Goal: Task Accomplishment & Management: Use online tool/utility

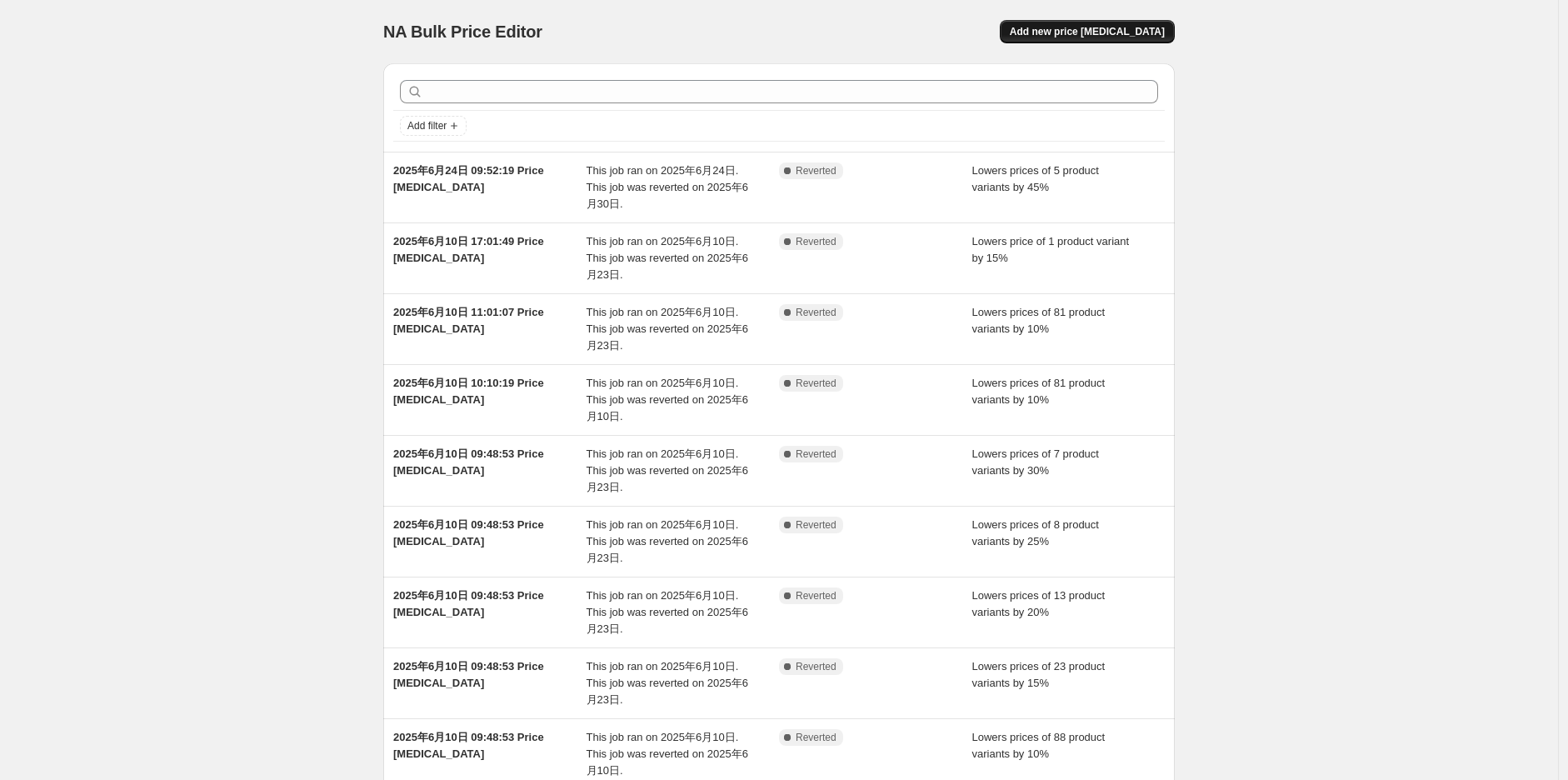
click at [1146, 28] on span "Add new price [MEDICAL_DATA]" at bounding box center [1088, 31] width 155 height 13
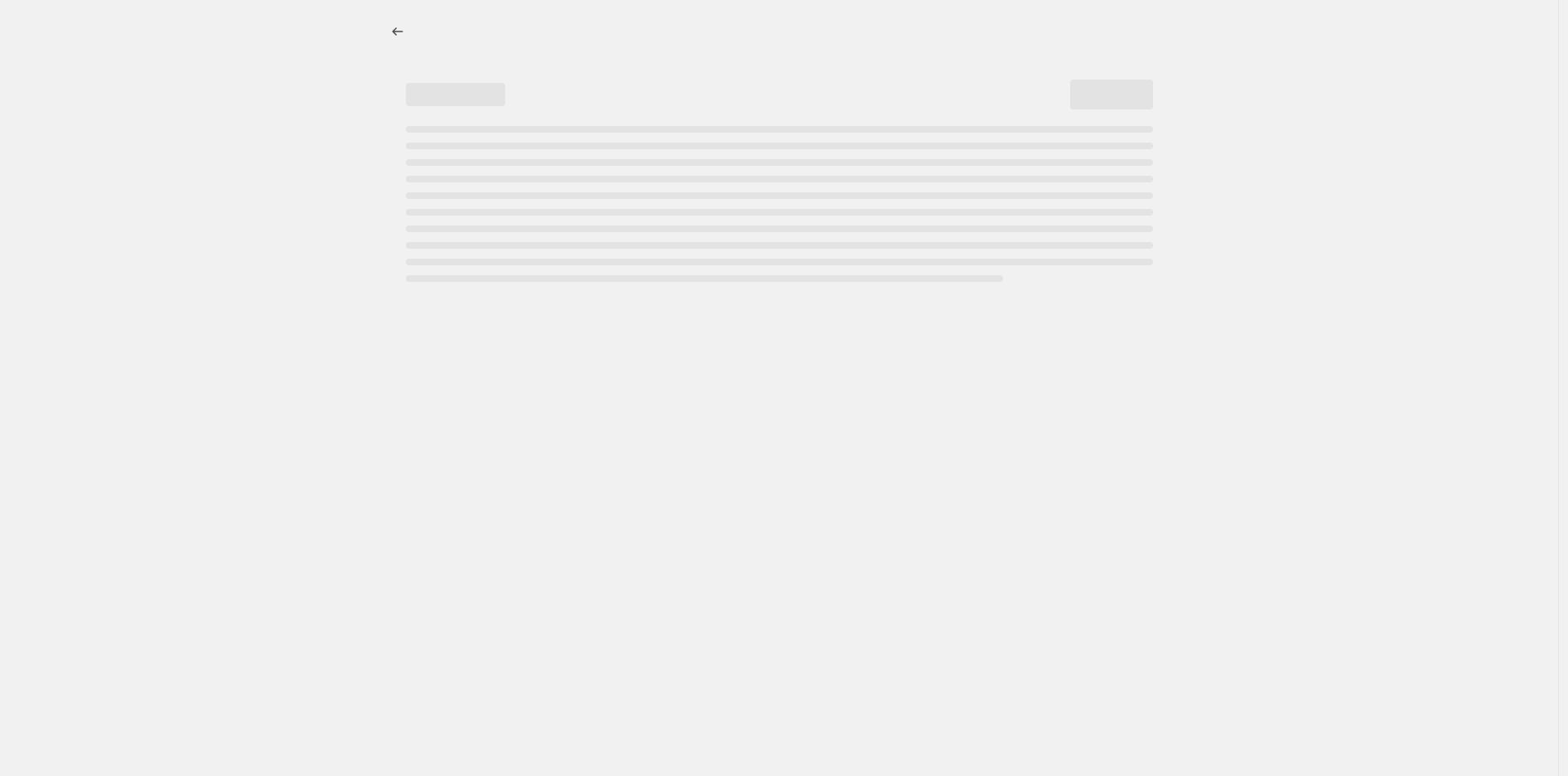
select select "percentage"
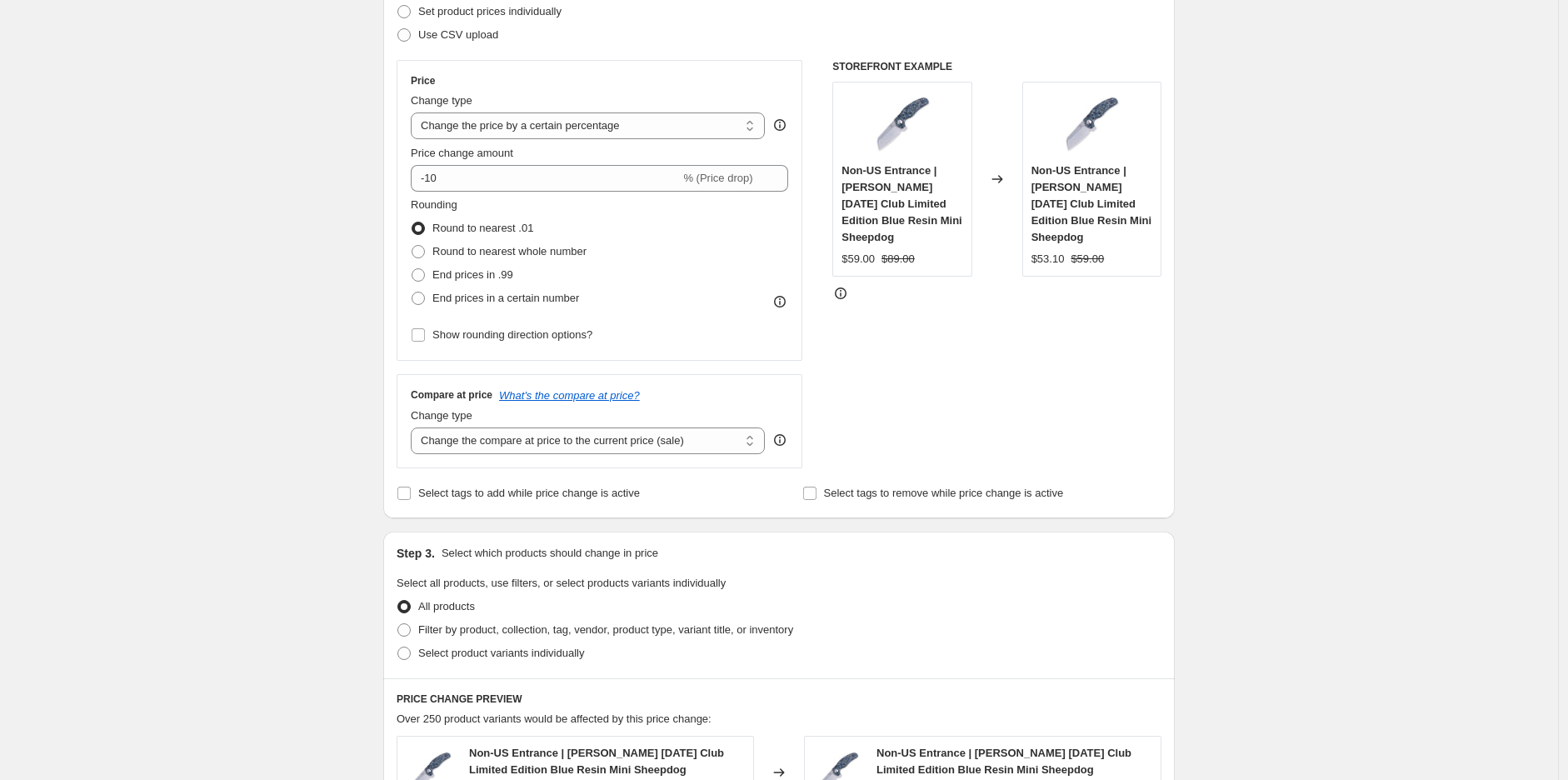
scroll to position [277, 0]
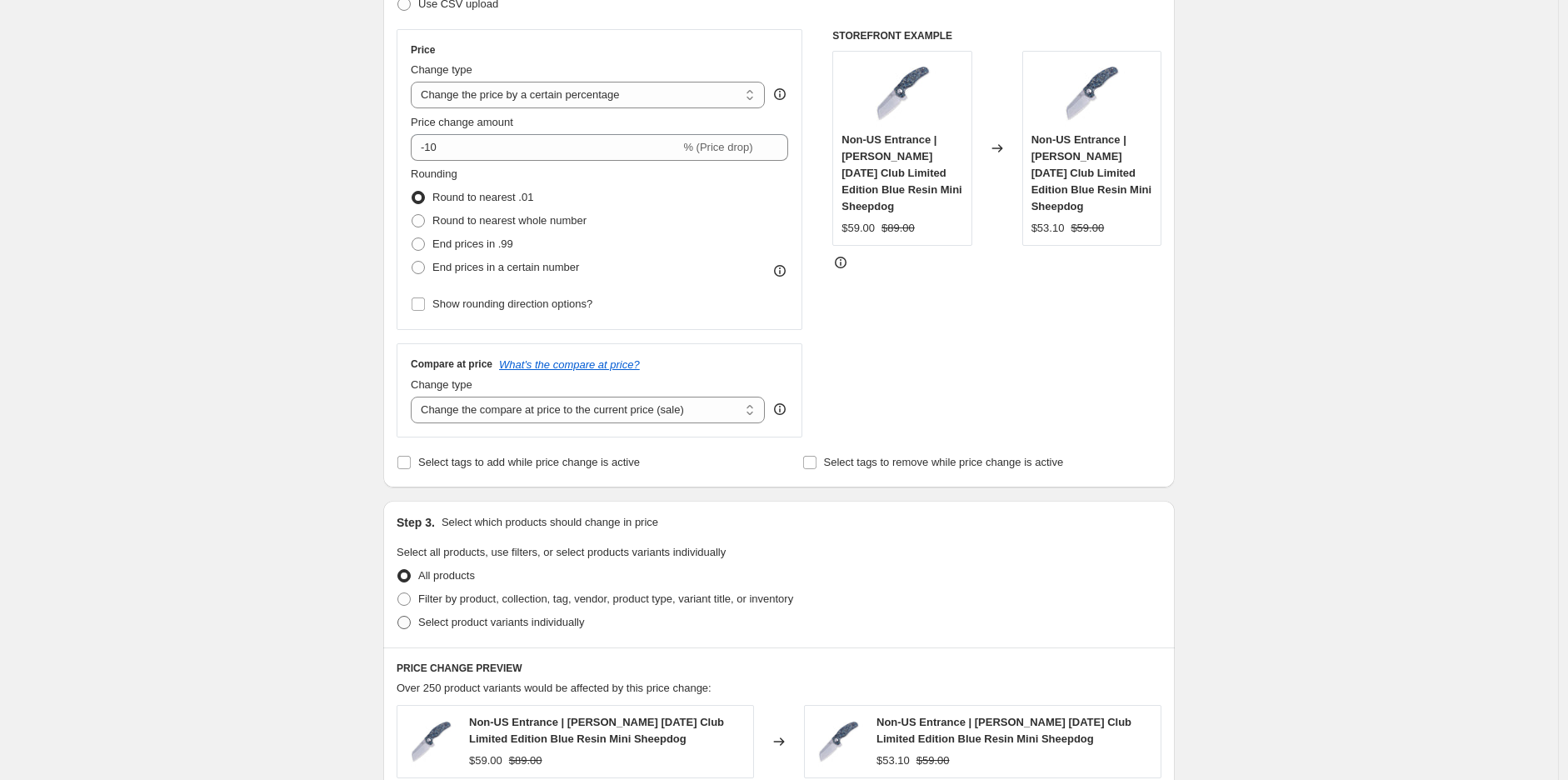
click at [486, 618] on span "Select product variants individually" at bounding box center [500, 621] width 166 height 12
click at [398, 616] on input "Select product variants individually" at bounding box center [397, 615] width 1 height 1
radio input "true"
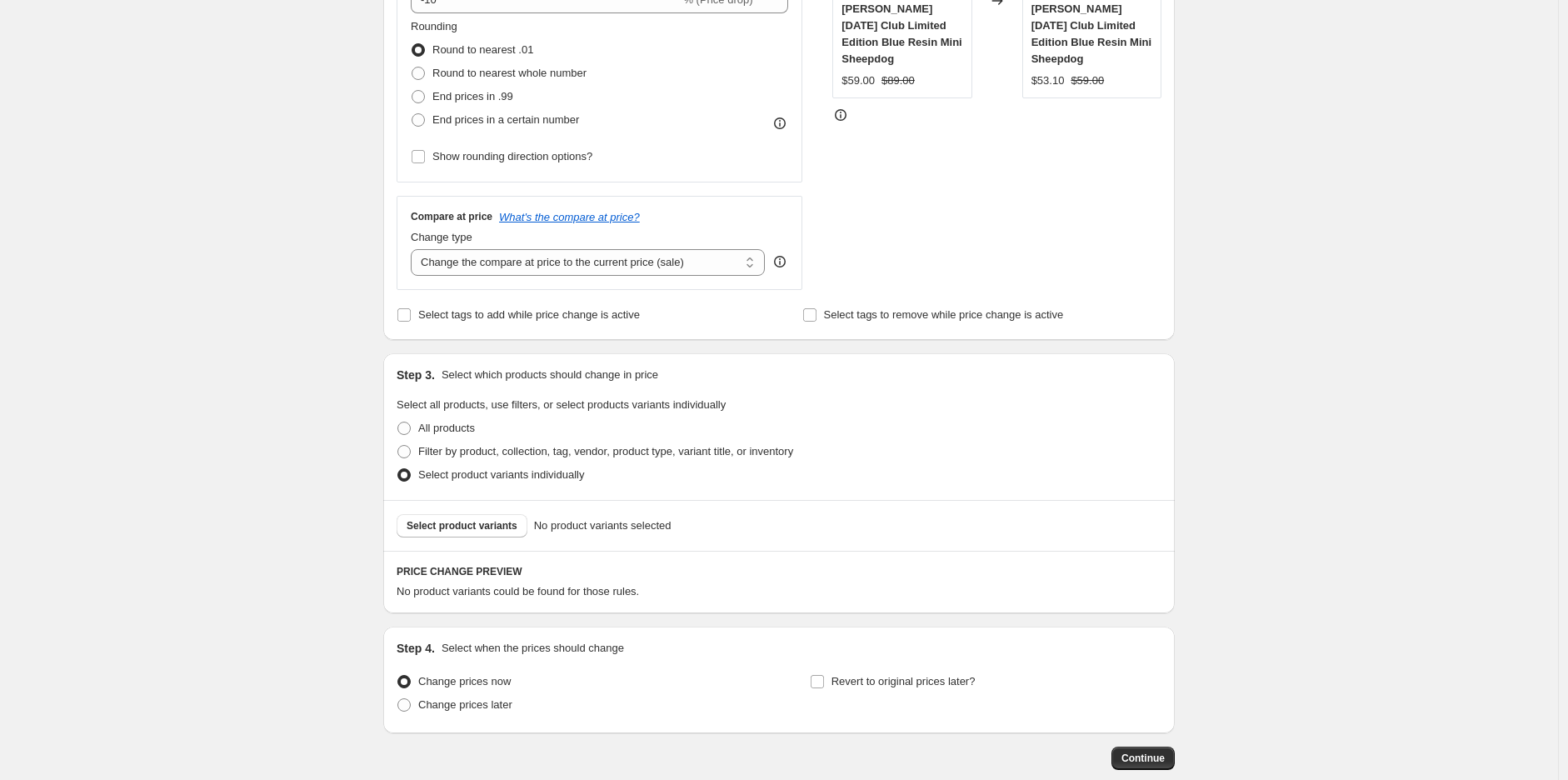
scroll to position [462, 0]
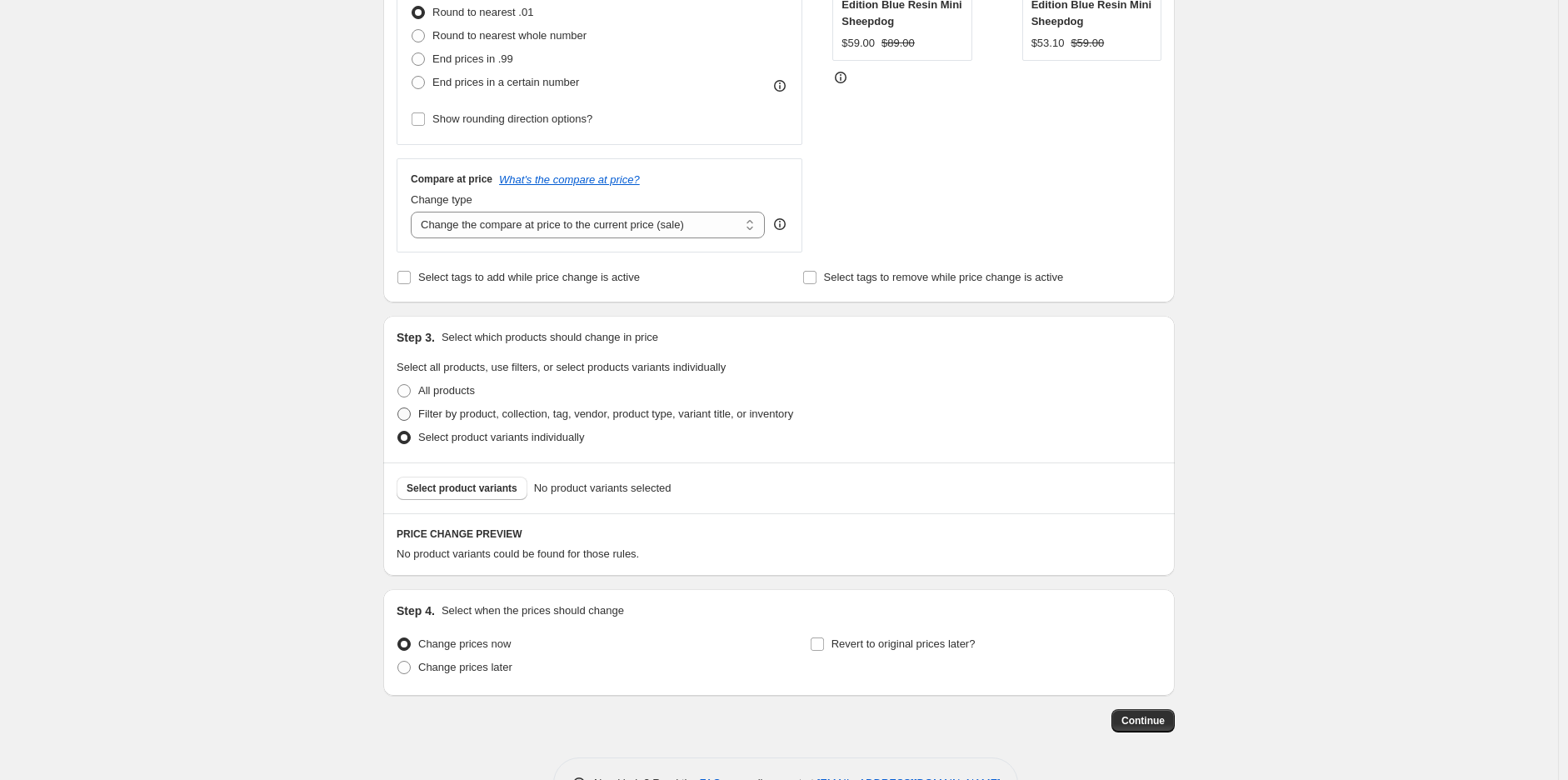
click at [478, 415] on span "Filter by product, collection, tag, vendor, product type, variant title, or inv…" at bounding box center [605, 413] width 375 height 12
click at [398, 408] on input "Filter by product, collection, tag, vendor, product type, variant title, or inv…" at bounding box center [397, 407] width 1 height 1
radio input "true"
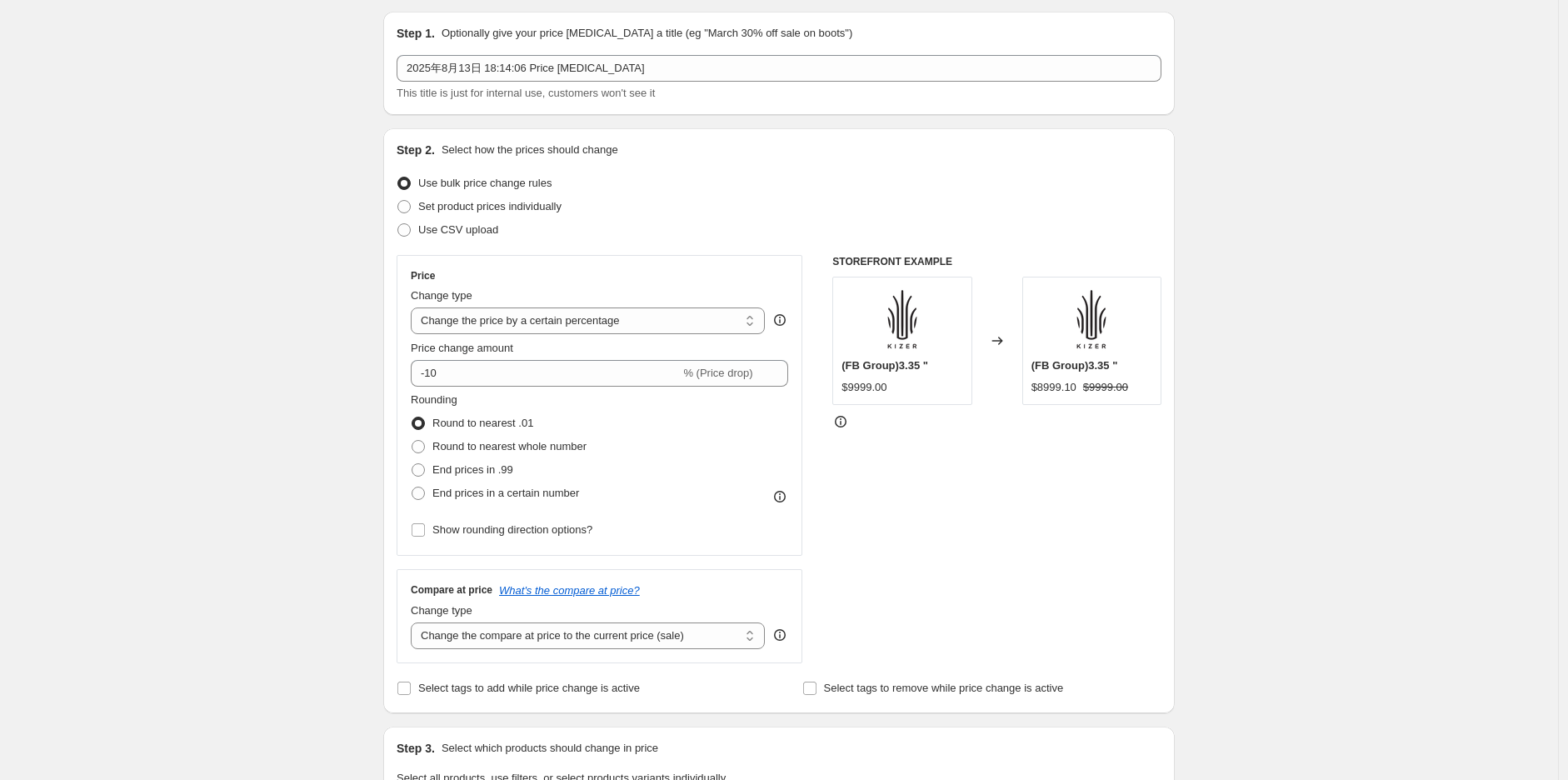
scroll to position [0, 0]
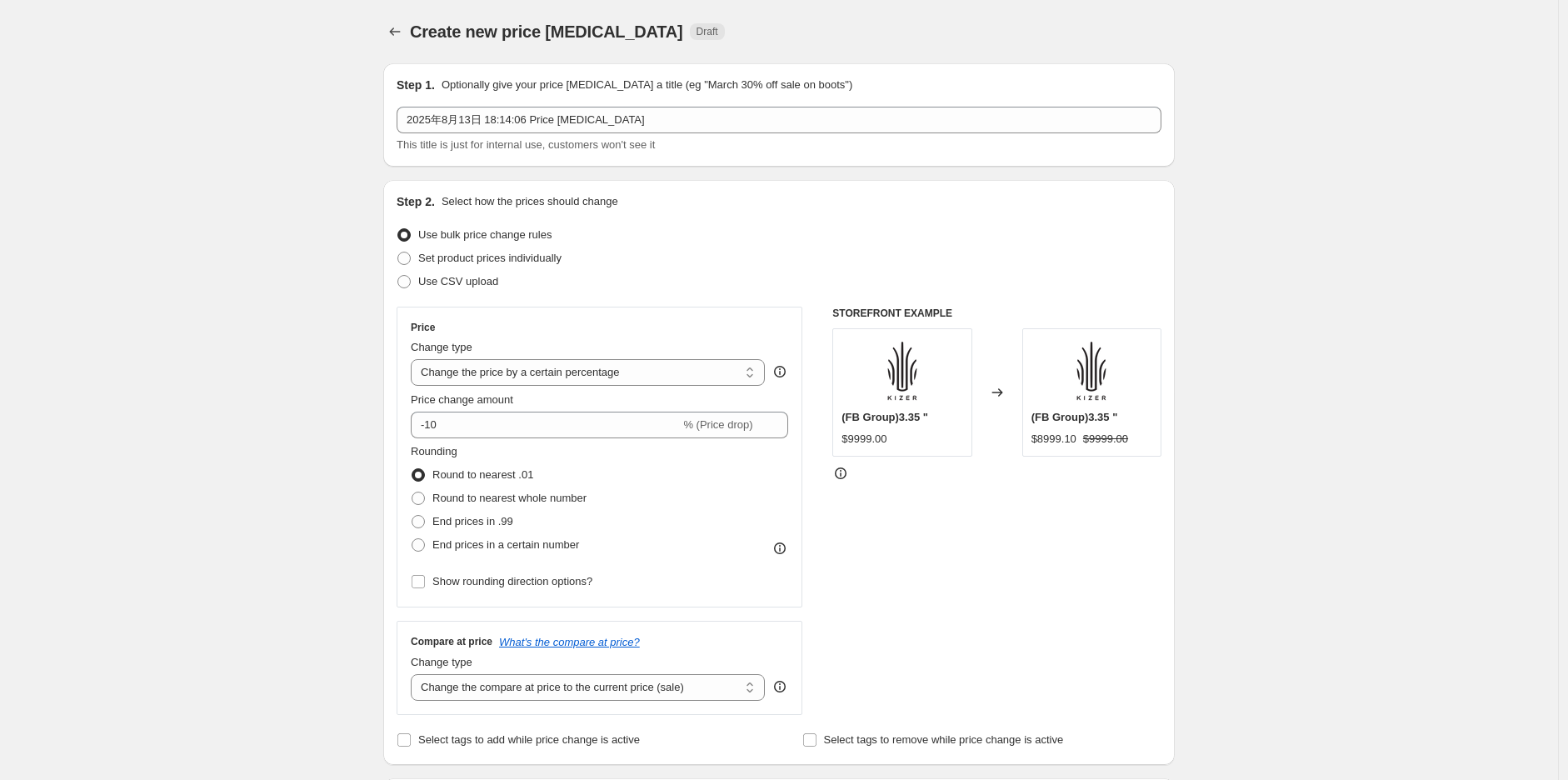
click at [394, 17] on div "Create new price [MEDICAL_DATA]. This page is ready Create new price [MEDICAL_D…" at bounding box center [778, 31] width 792 height 63
click at [396, 36] on icon "Price change jobs" at bounding box center [395, 32] width 17 height 17
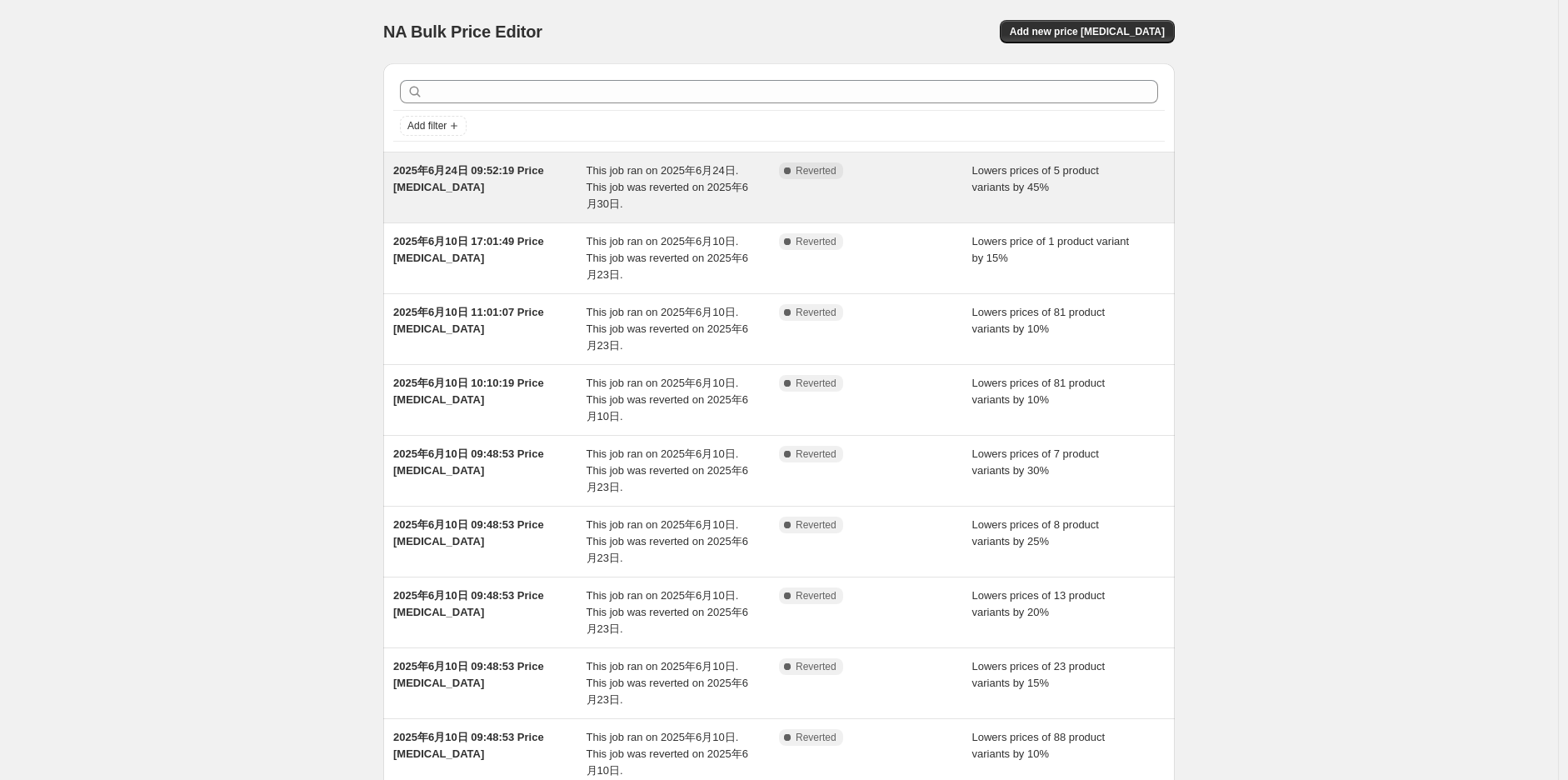
click at [520, 175] on span "2025年6月24日 09:52:19 Price [MEDICAL_DATA]" at bounding box center [468, 179] width 150 height 29
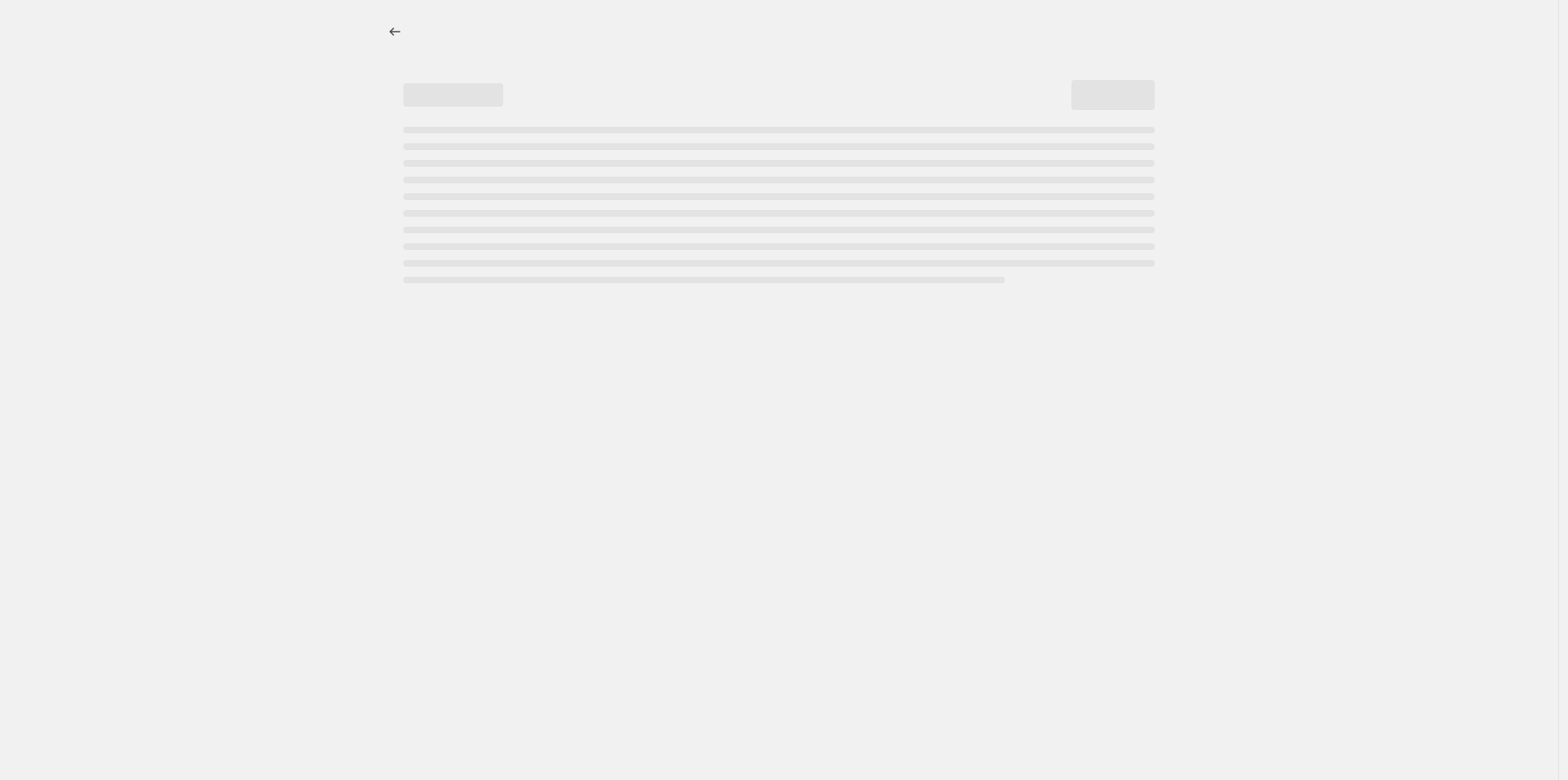
select select "percentage"
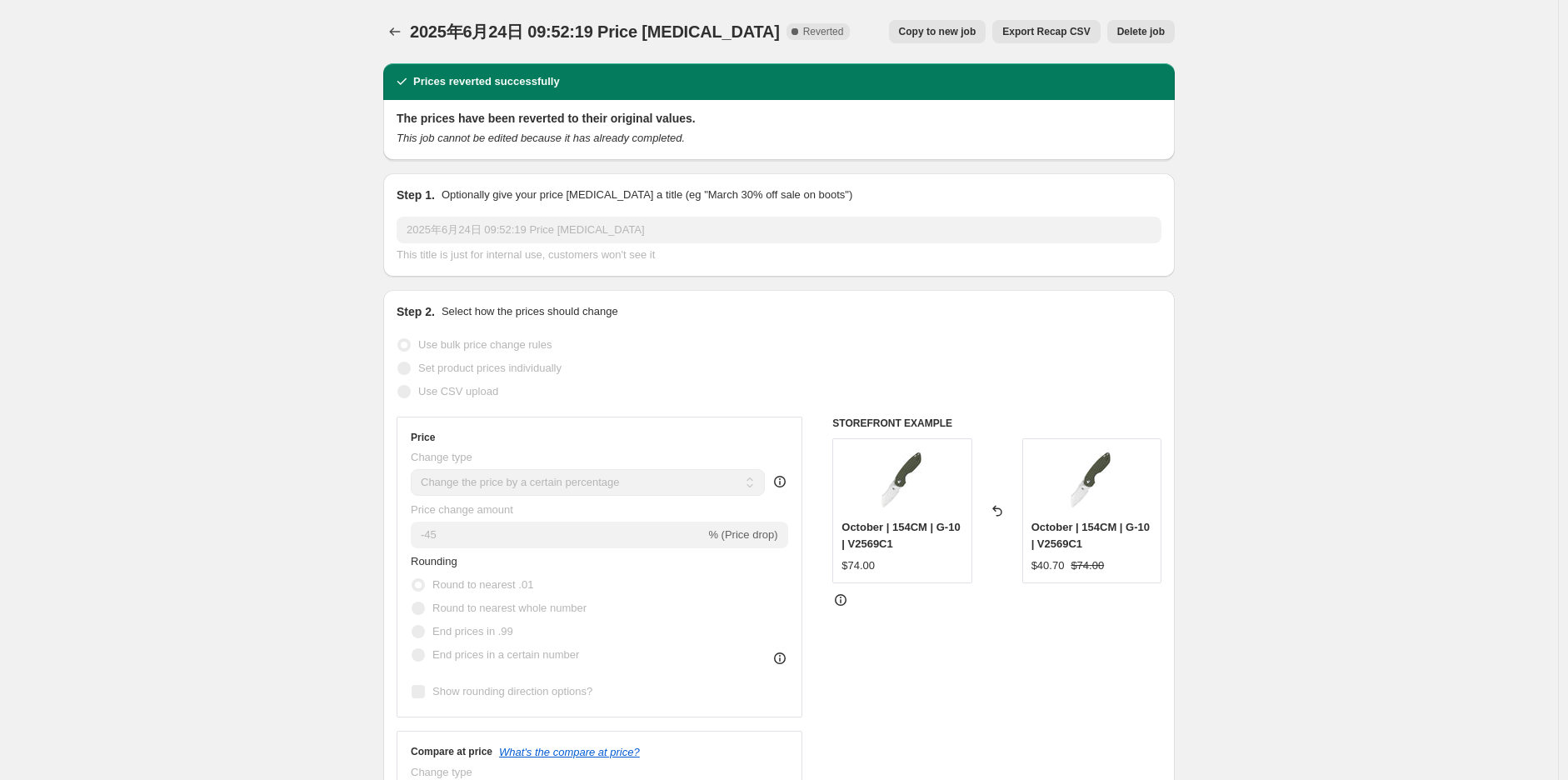
click at [419, 30] on span "2025年6月24日 09:52:19 Price [MEDICAL_DATA]" at bounding box center [595, 31] width 370 height 18
click at [410, 29] on div at bounding box center [396, 31] width 26 height 24
click at [403, 29] on icon "Price change jobs" at bounding box center [395, 32] width 17 height 17
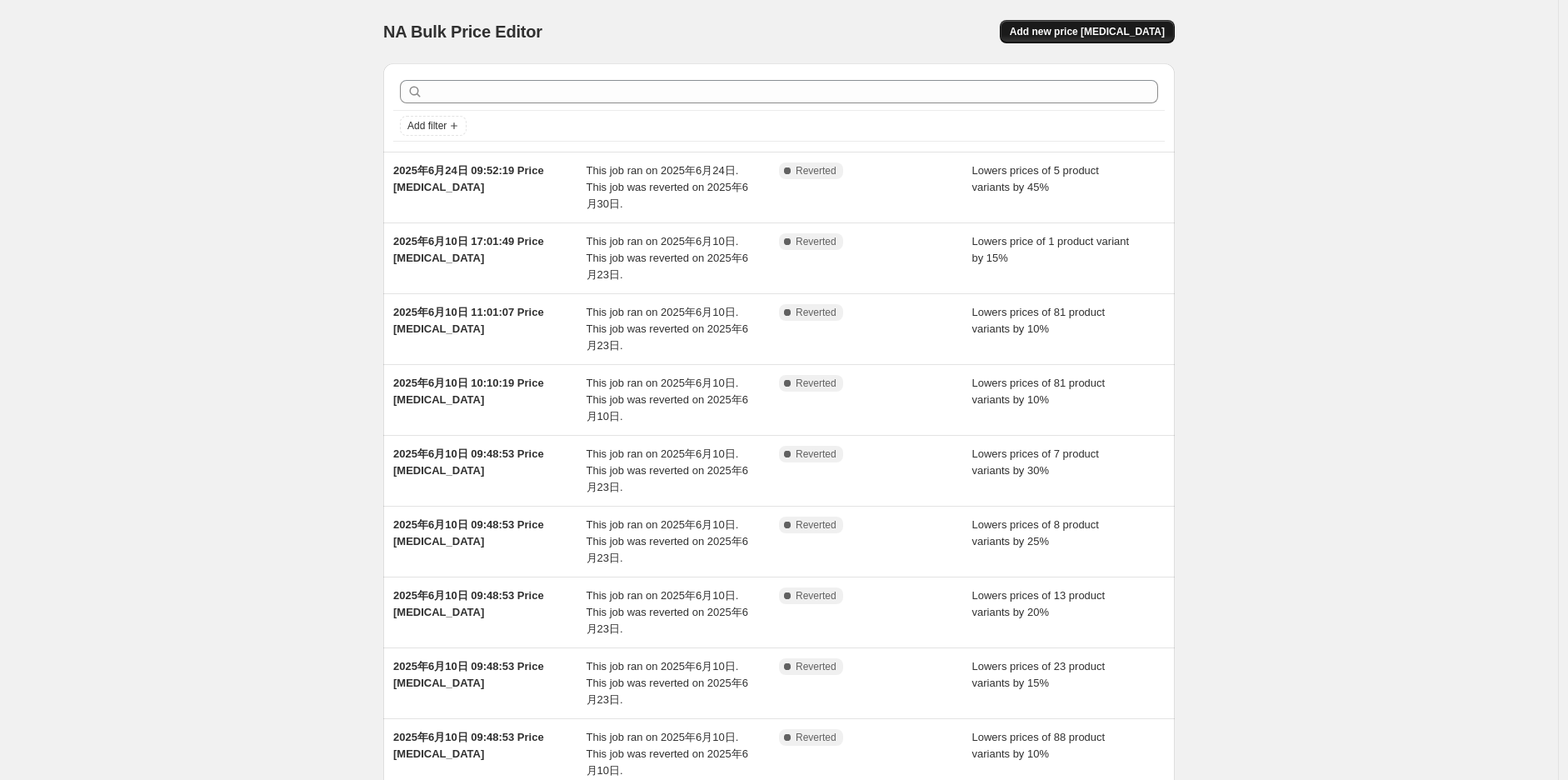
click at [1094, 36] on span "Add new price [MEDICAL_DATA]" at bounding box center [1088, 31] width 155 height 13
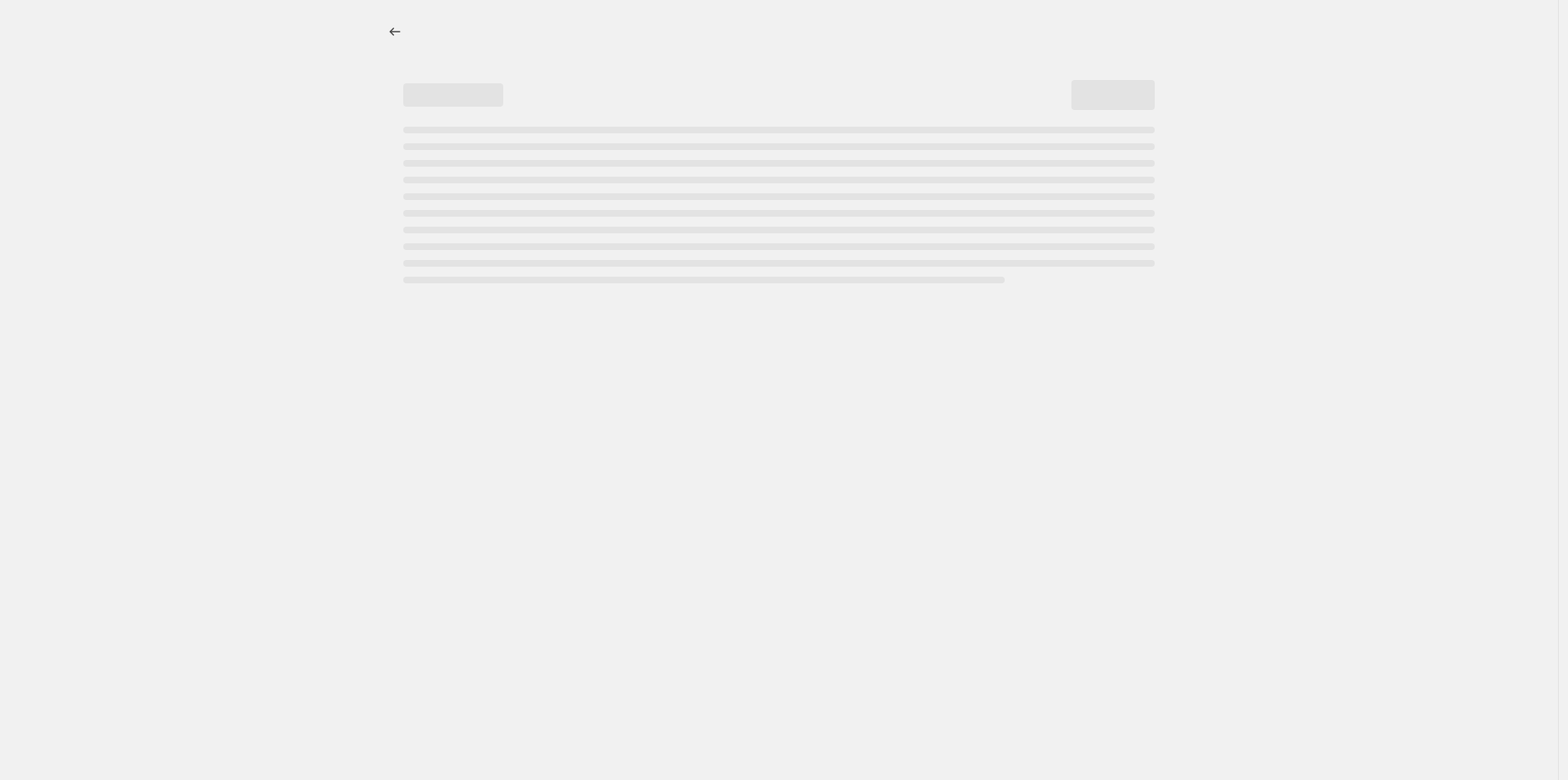
select select "percentage"
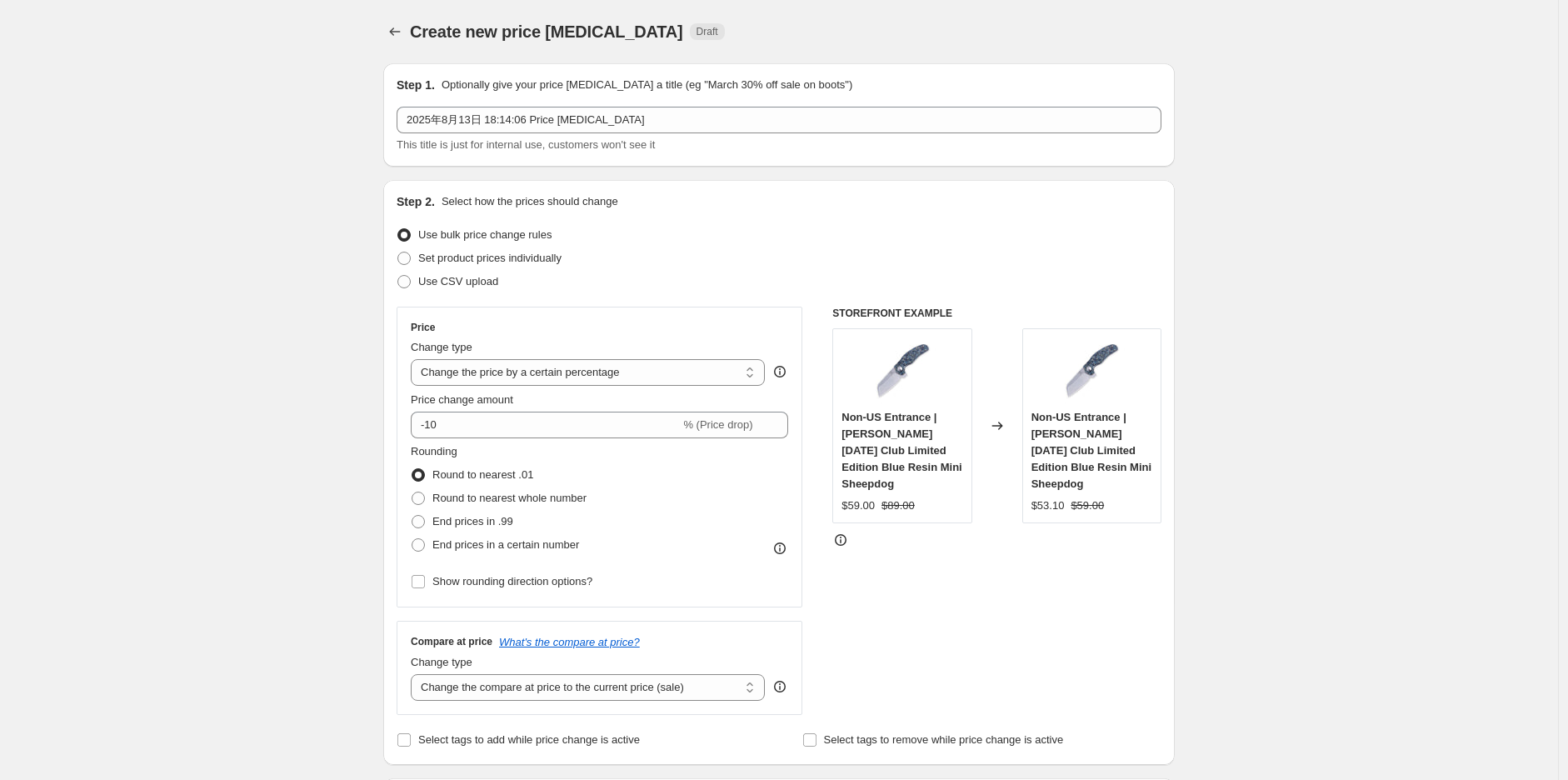
click at [403, 29] on icon "Price change jobs" at bounding box center [395, 32] width 17 height 17
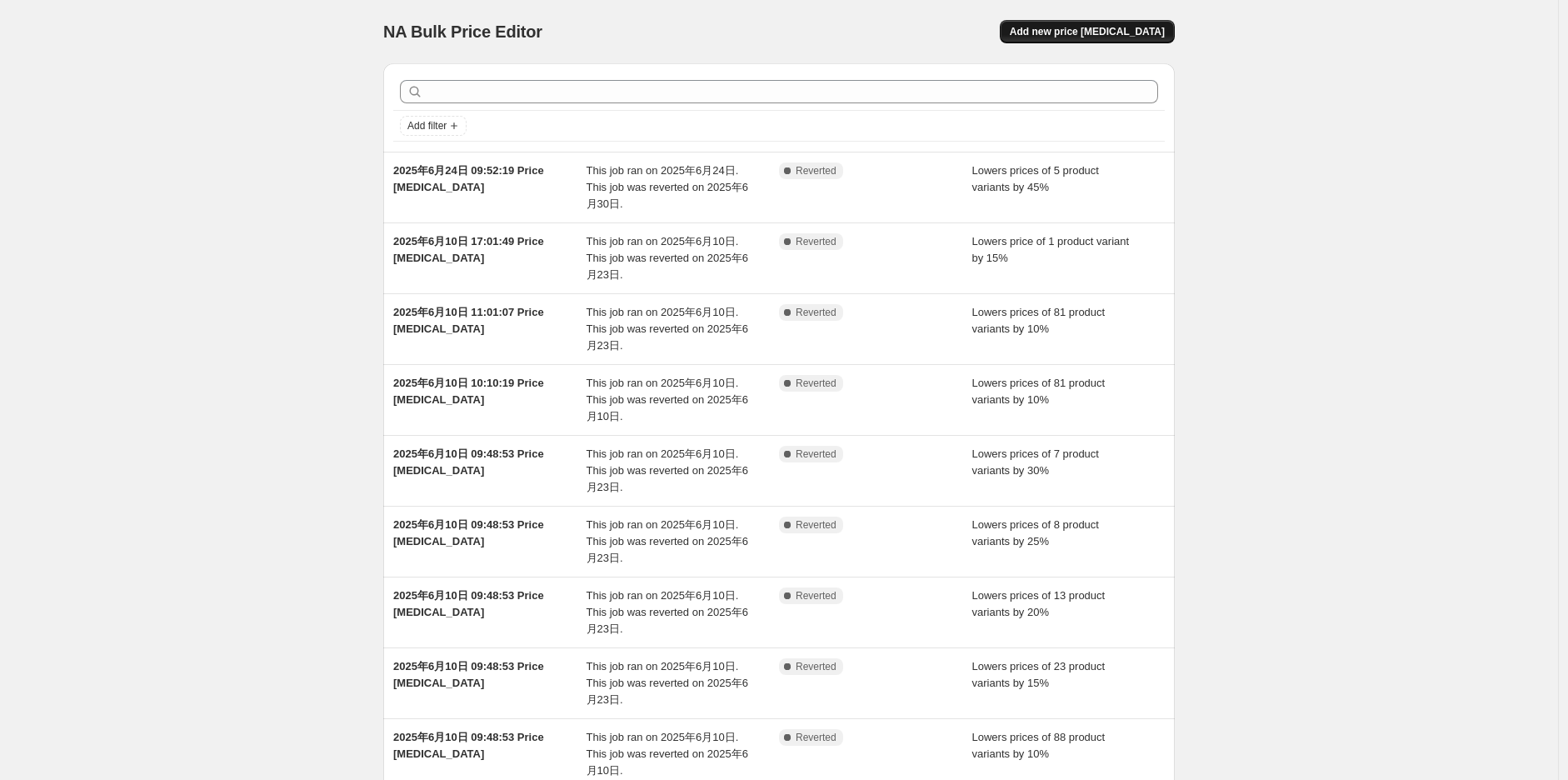
click at [1160, 35] on span "Add new price [MEDICAL_DATA]" at bounding box center [1088, 31] width 155 height 13
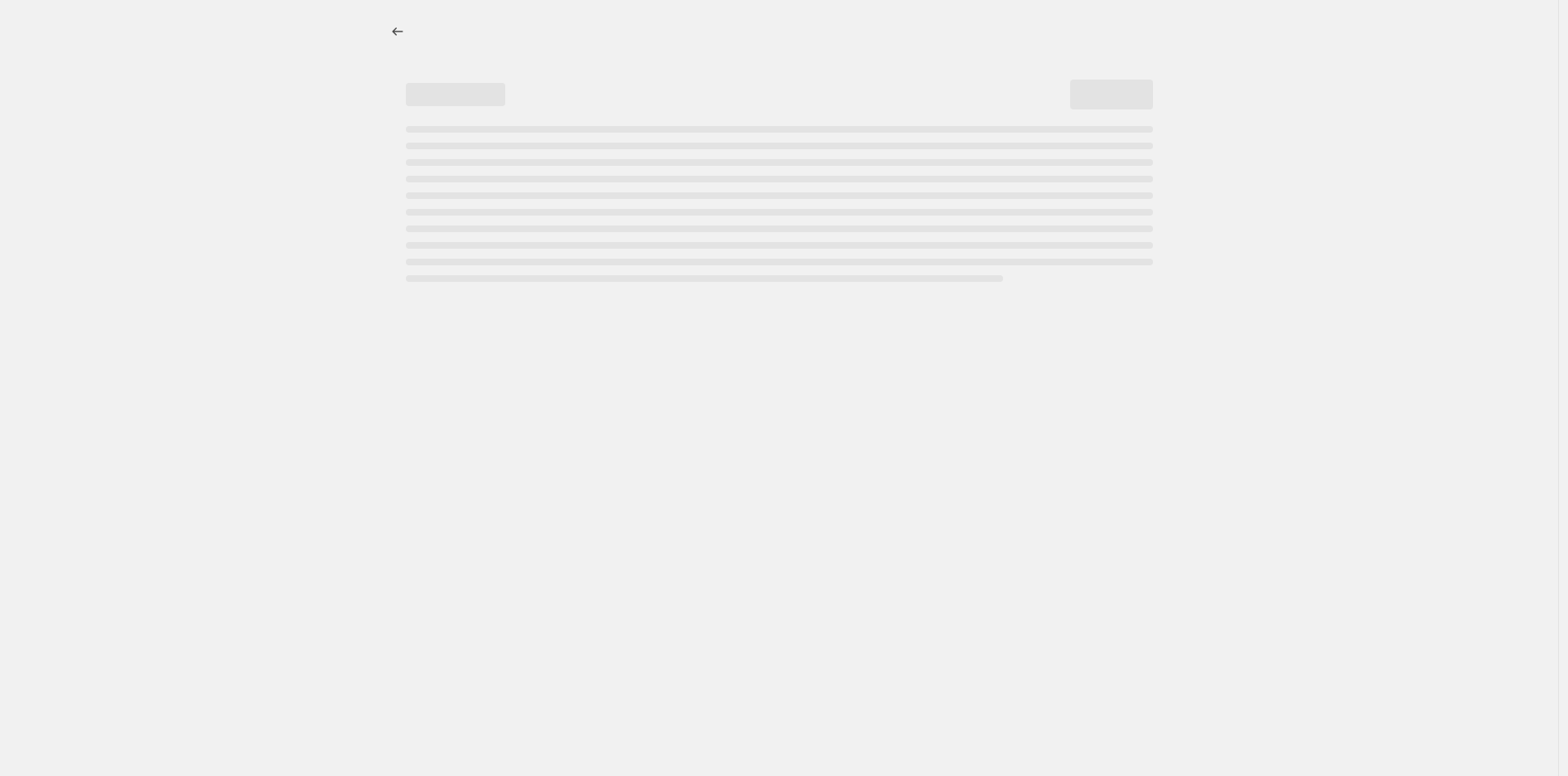
select select "percentage"
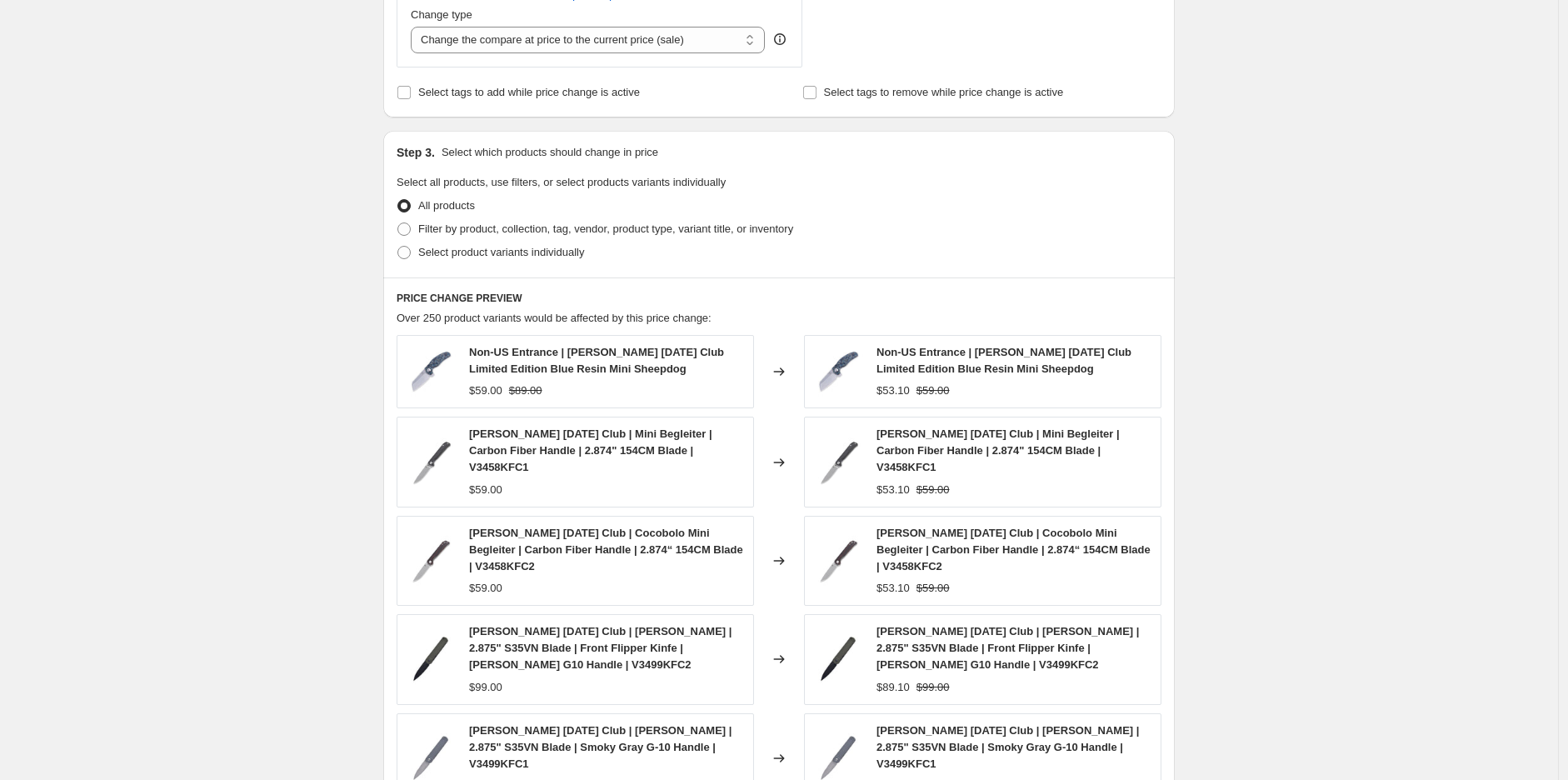
scroll to position [739, 0]
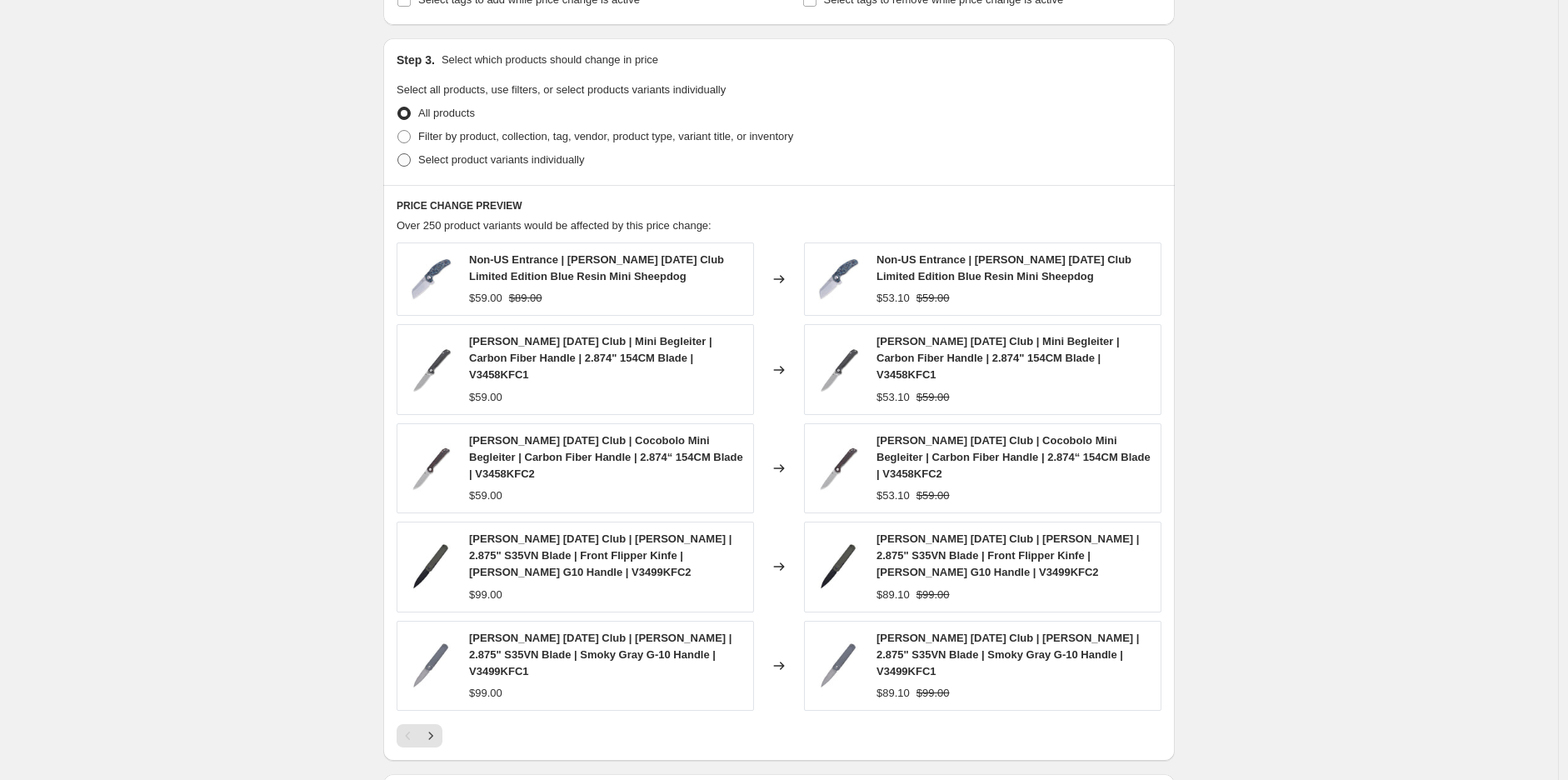
click at [522, 160] on span "Select product variants individually" at bounding box center [500, 159] width 166 height 12
click at [398, 154] on input "Select product variants individually" at bounding box center [397, 153] width 1 height 1
radio input "true"
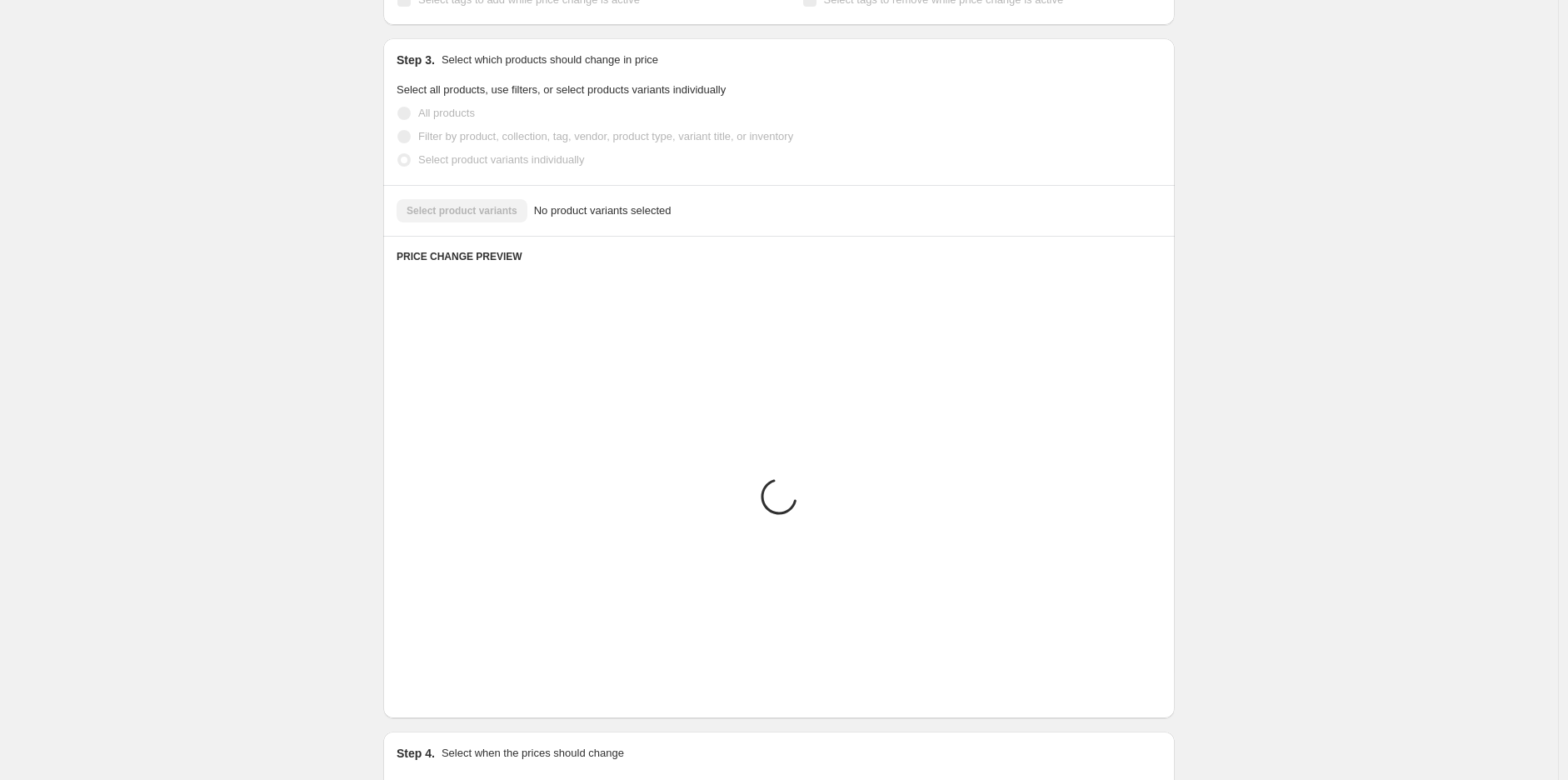
scroll to position [517, 0]
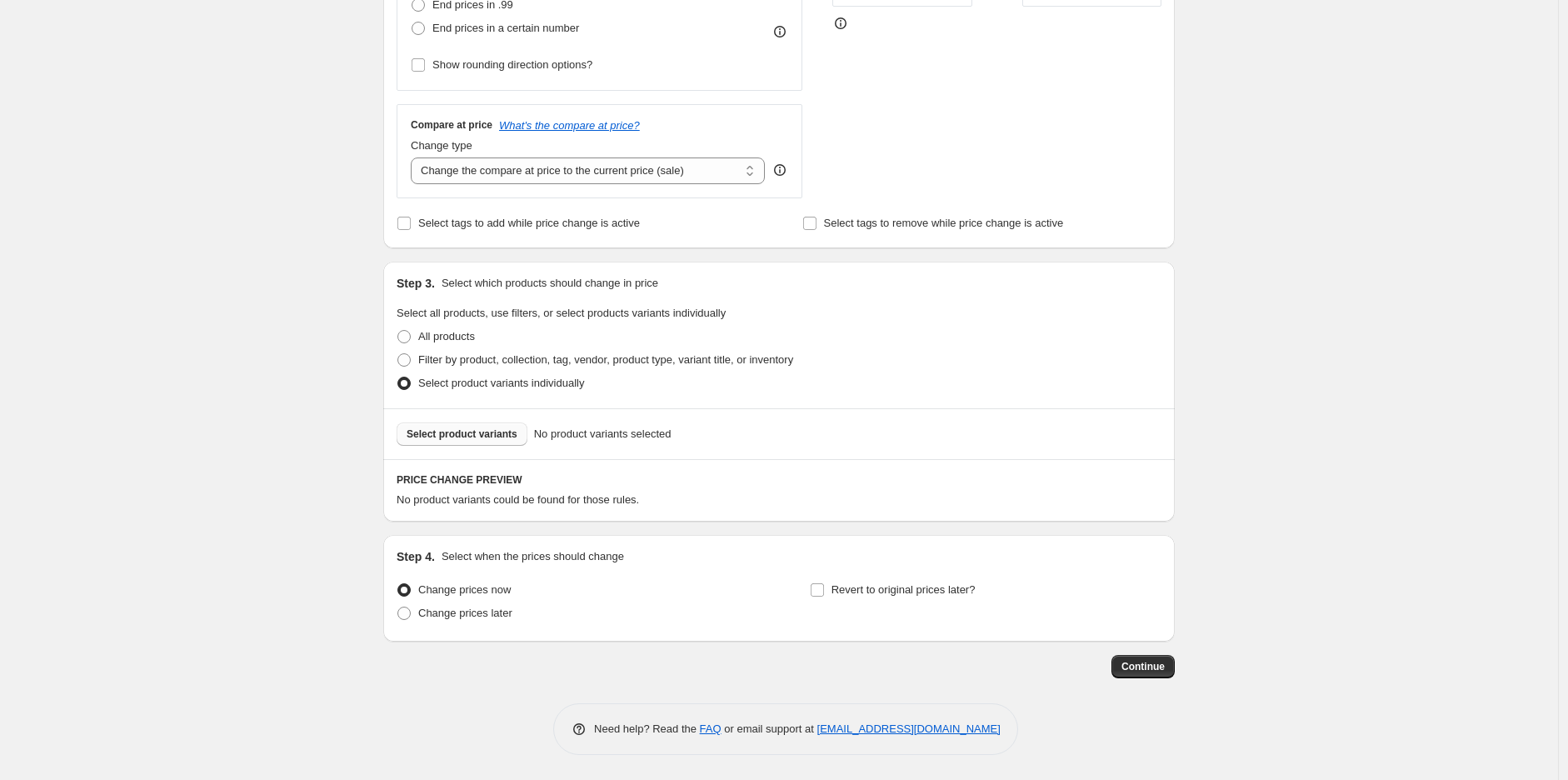
click at [476, 437] on span "Select product variants" at bounding box center [462, 434] width 111 height 13
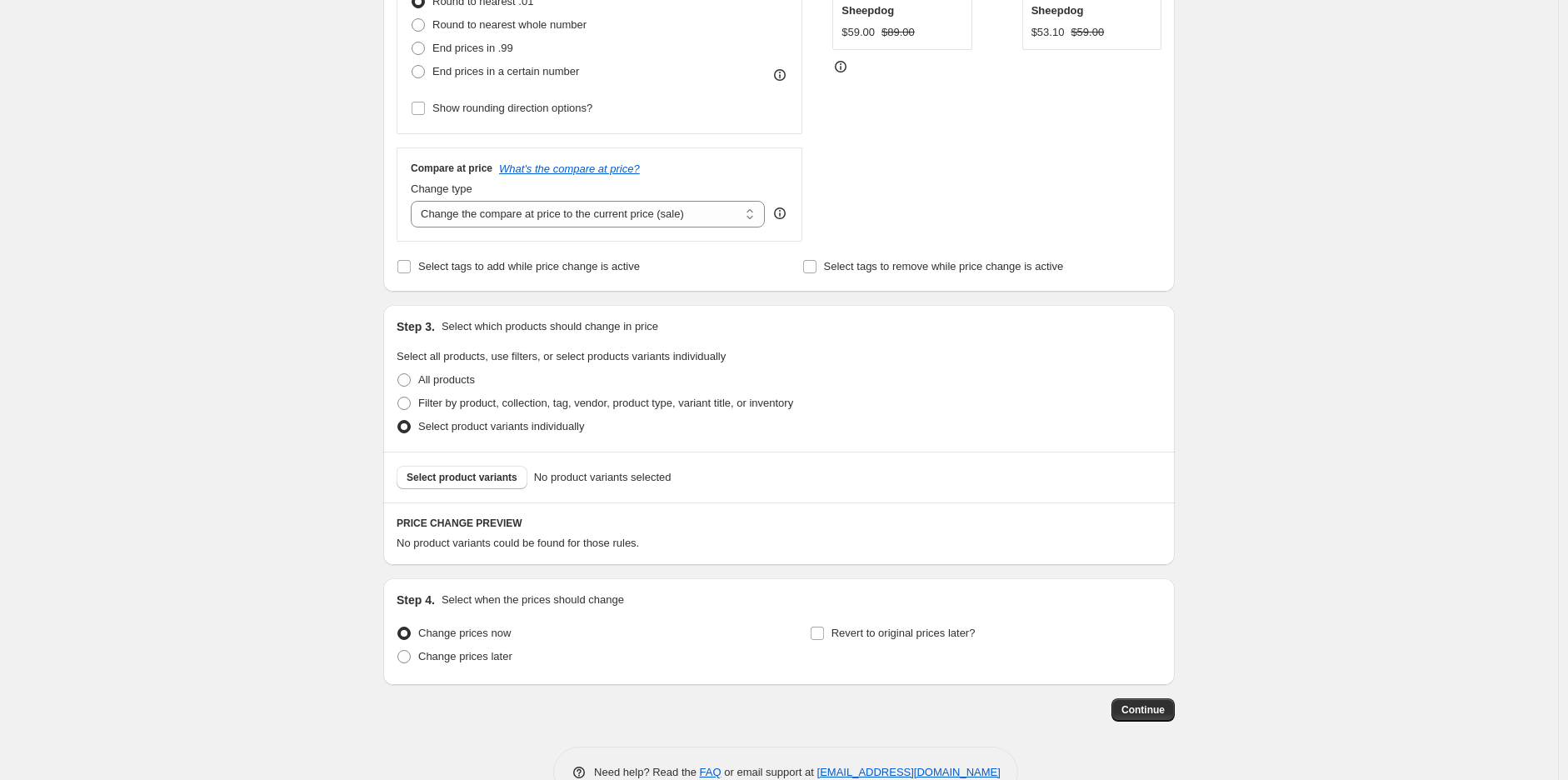
scroll to position [0, 0]
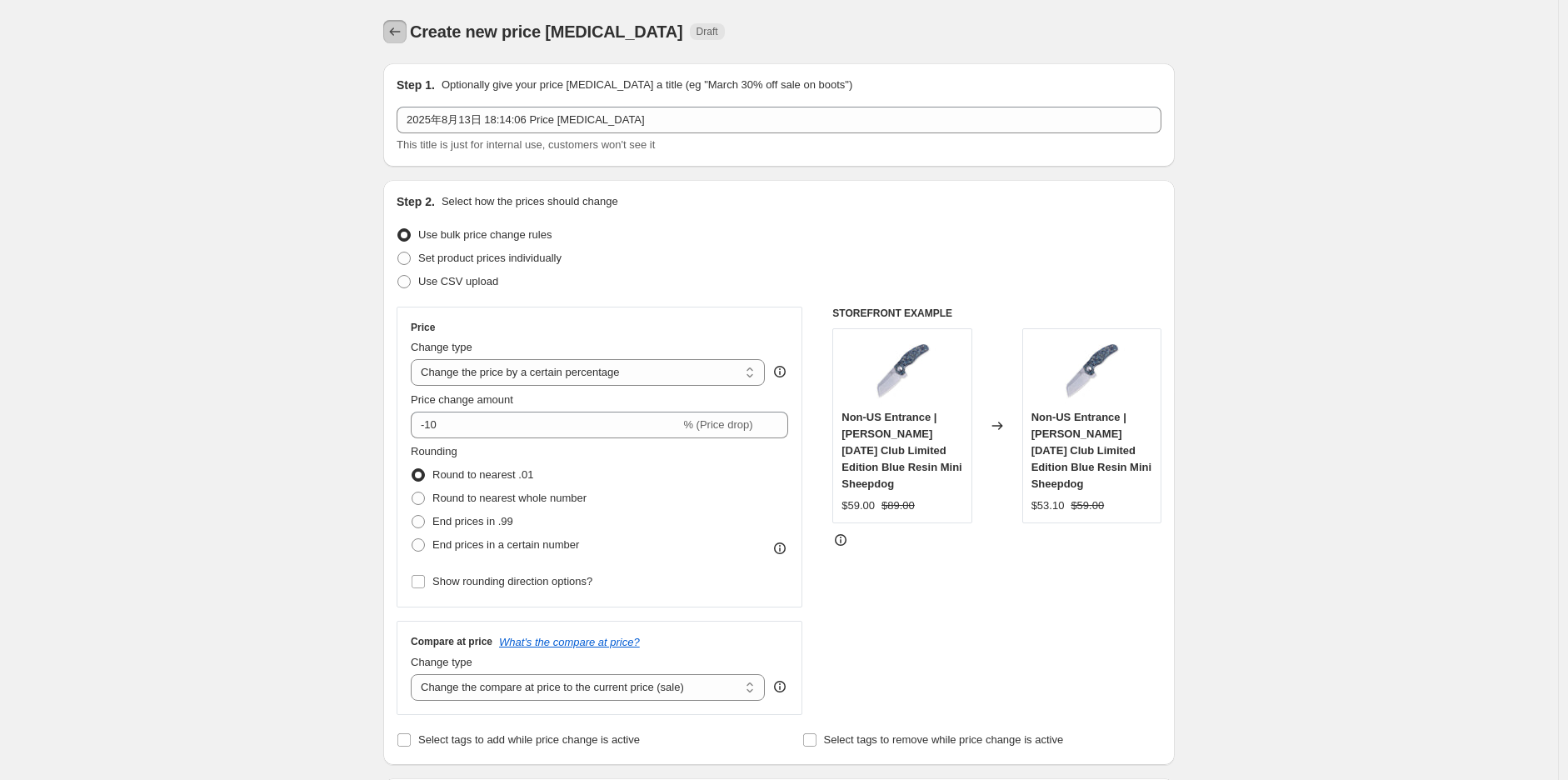
click at [403, 20] on button "Price change jobs" at bounding box center [394, 31] width 24 height 24
